Goal: Information Seeking & Learning: Learn about a topic

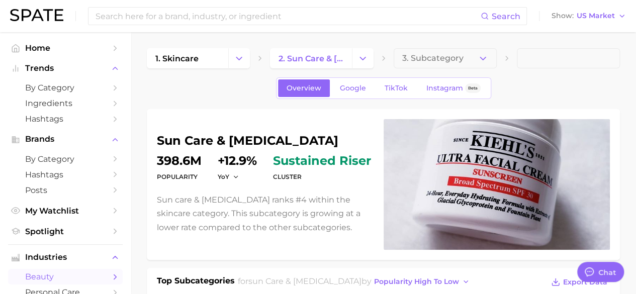
click at [236, 52] on button "Change Category" at bounding box center [239, 58] width 22 height 20
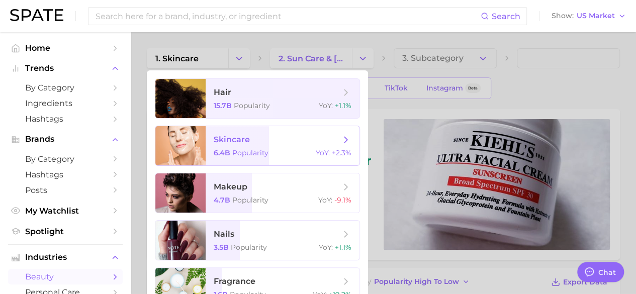
click at [246, 150] on span "Popularity" at bounding box center [250, 152] width 36 height 9
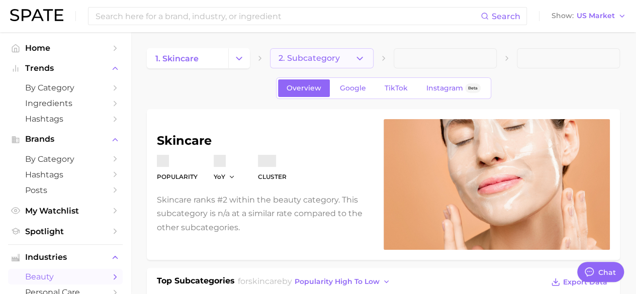
click at [359, 55] on icon "button" at bounding box center [360, 58] width 11 height 11
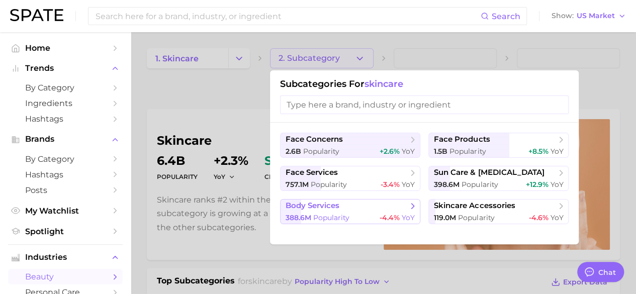
click at [365, 217] on div "388.6m Popularity -4.4% YoY" at bounding box center [350, 218] width 129 height 10
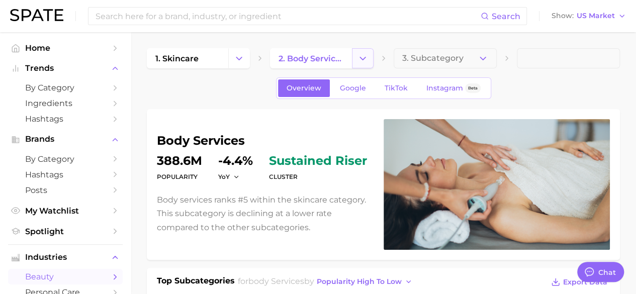
click at [356, 63] on button "Change Category" at bounding box center [363, 58] width 22 height 20
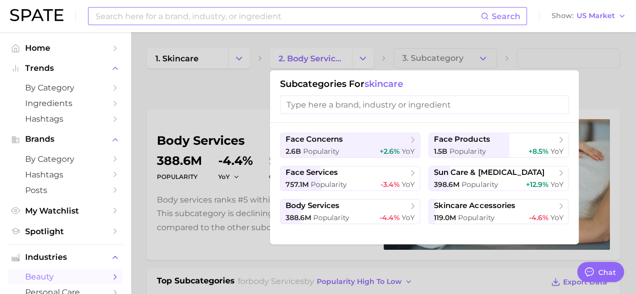
click at [198, 14] on input at bounding box center [288, 16] width 386 height 17
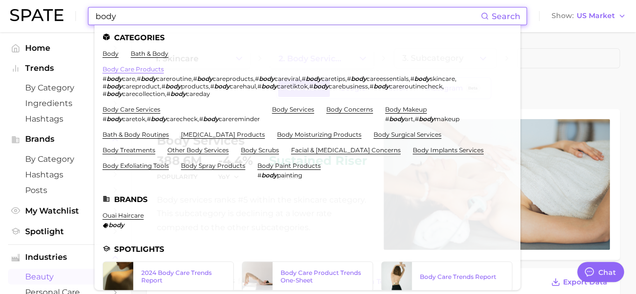
type input "body"
click at [152, 70] on link "body care products" at bounding box center [133, 69] width 61 height 8
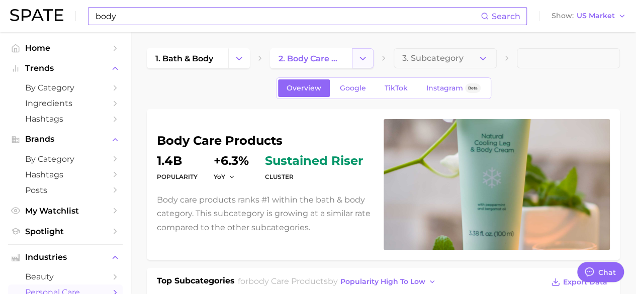
click at [360, 54] on icon "Change Category" at bounding box center [363, 58] width 11 height 11
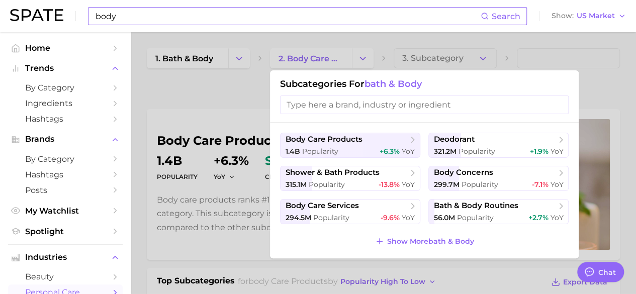
click at [228, 95] on div at bounding box center [318, 147] width 636 height 294
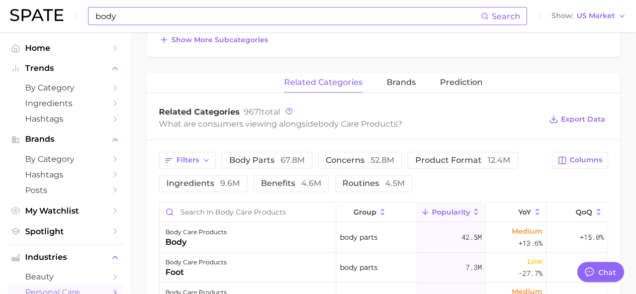
scroll to position [368, 0]
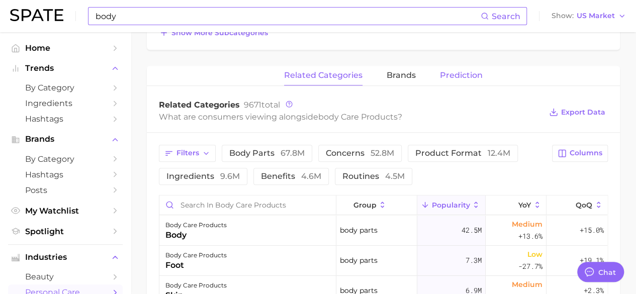
click at [468, 76] on span "Prediction" at bounding box center [461, 75] width 43 height 9
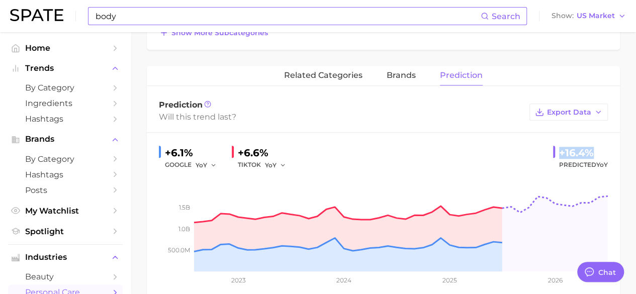
drag, startPoint x: 559, startPoint y: 149, endPoint x: 594, endPoint y: 150, distance: 34.7
click at [594, 150] on div "+16.4%" at bounding box center [583, 153] width 49 height 16
copy div "+16.4%"
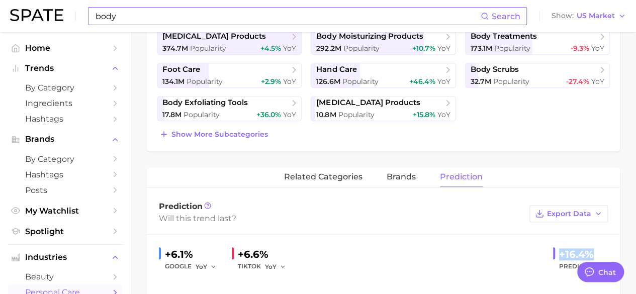
scroll to position [291, 0]
